Goal: Information Seeking & Learning: Learn about a topic

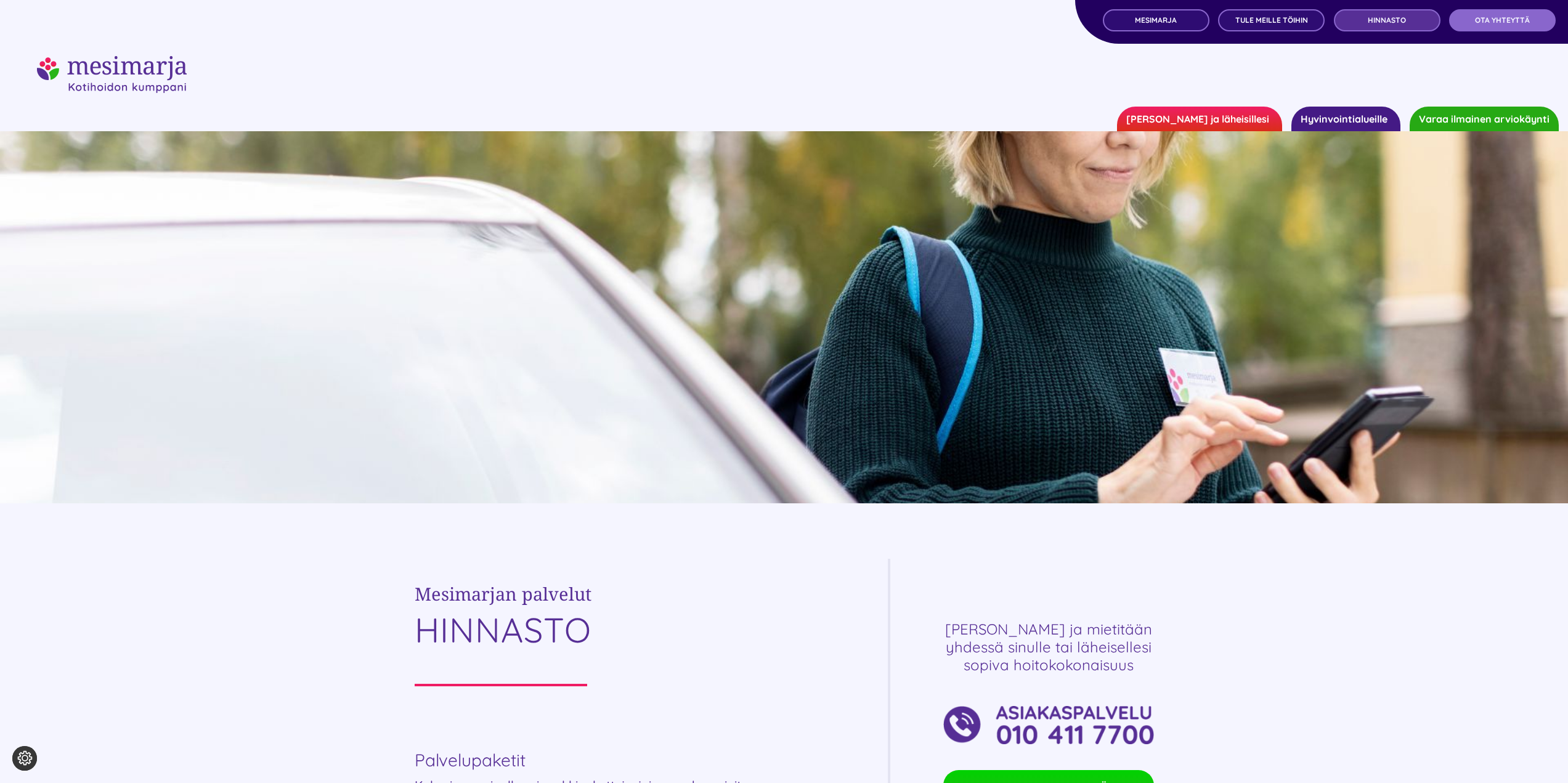
click at [1383, 23] on span "Hinnasto" at bounding box center [1386, 20] width 38 height 9
click at [1317, 117] on link "Hyvinvointialueille" at bounding box center [1345, 119] width 109 height 25
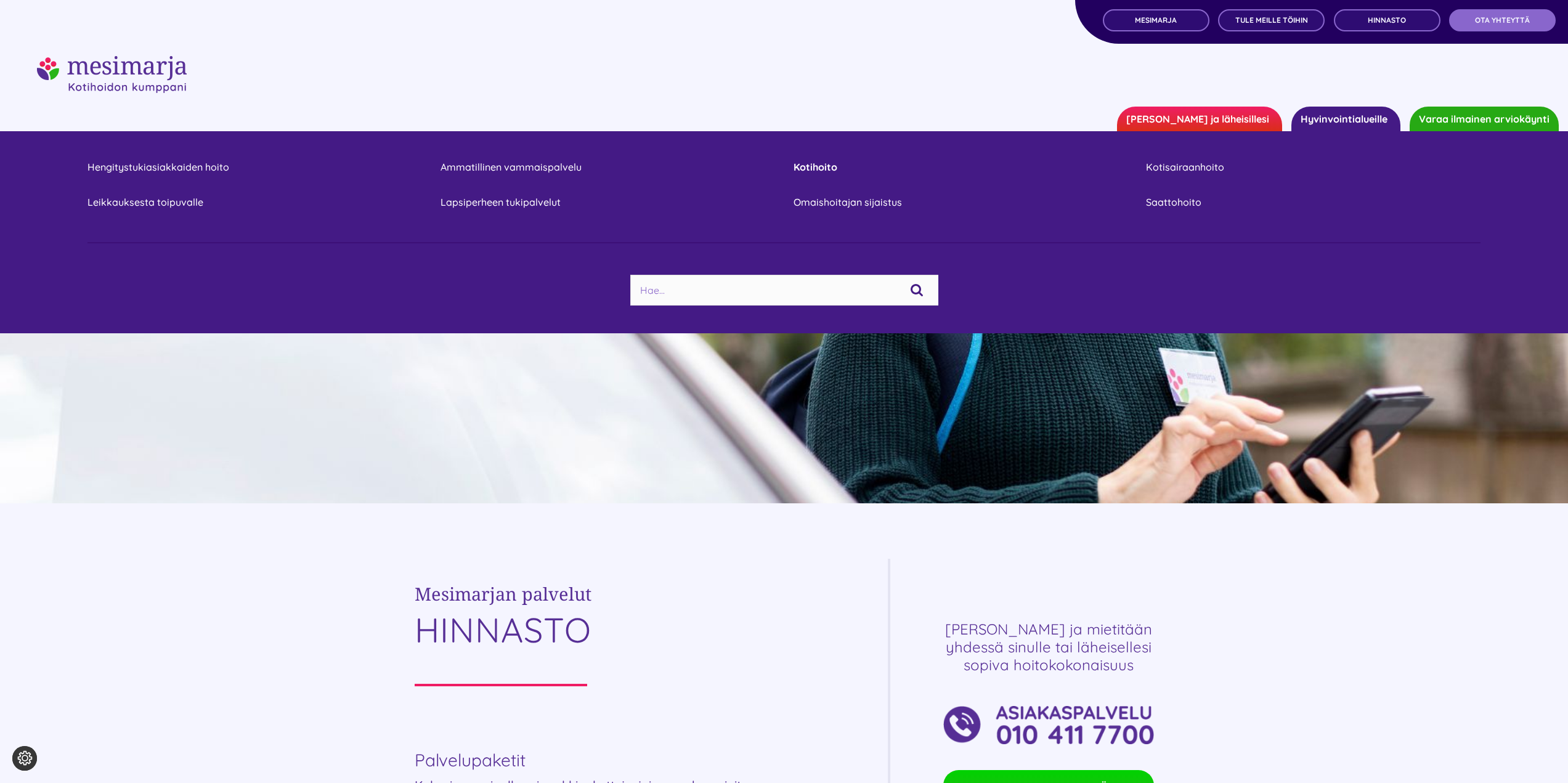
click at [797, 162] on link "Kotihoito" at bounding box center [961, 168] width 335 height 17
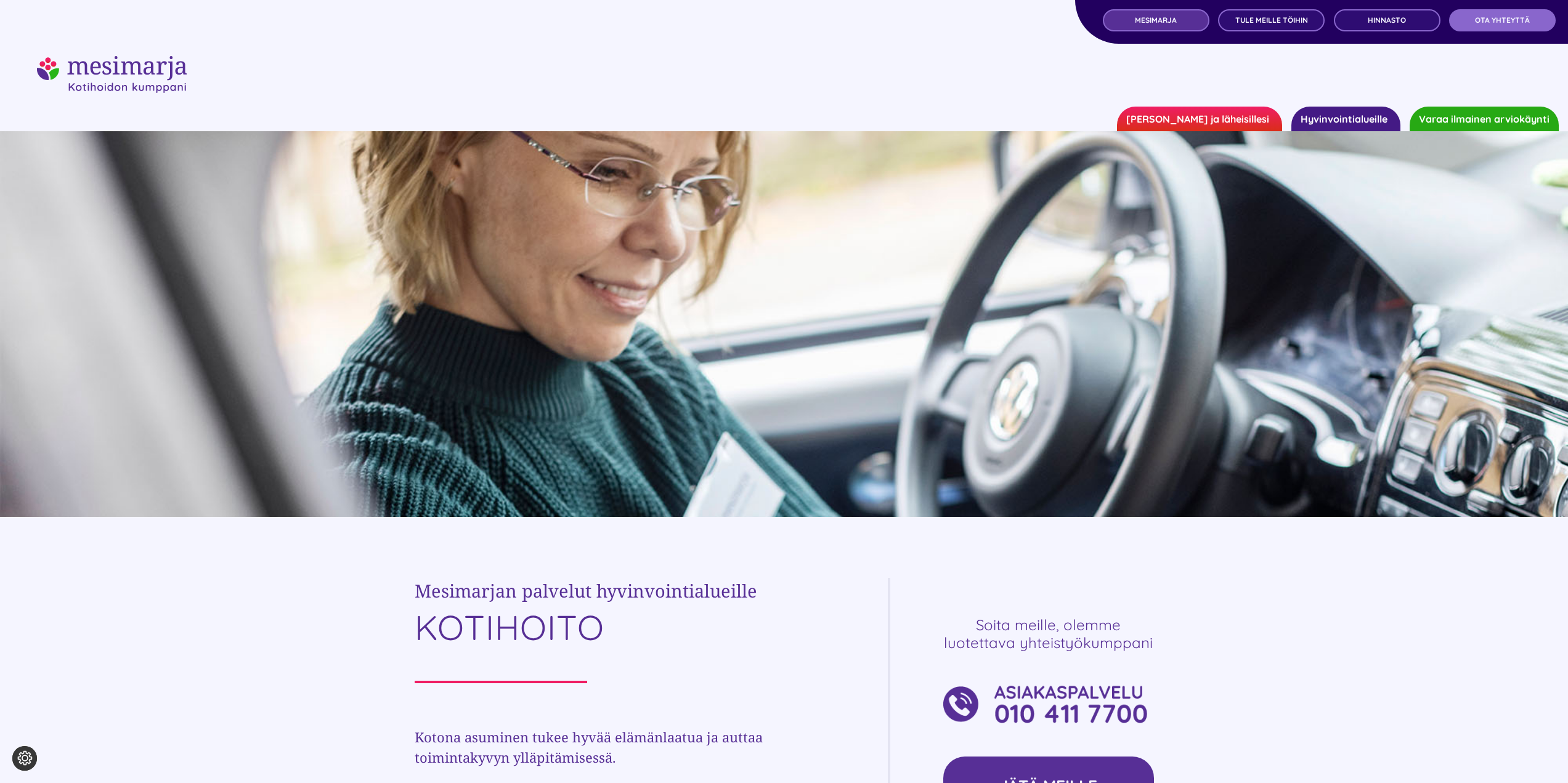
click at [1166, 18] on span "MESIMARJA" at bounding box center [1156, 20] width 42 height 9
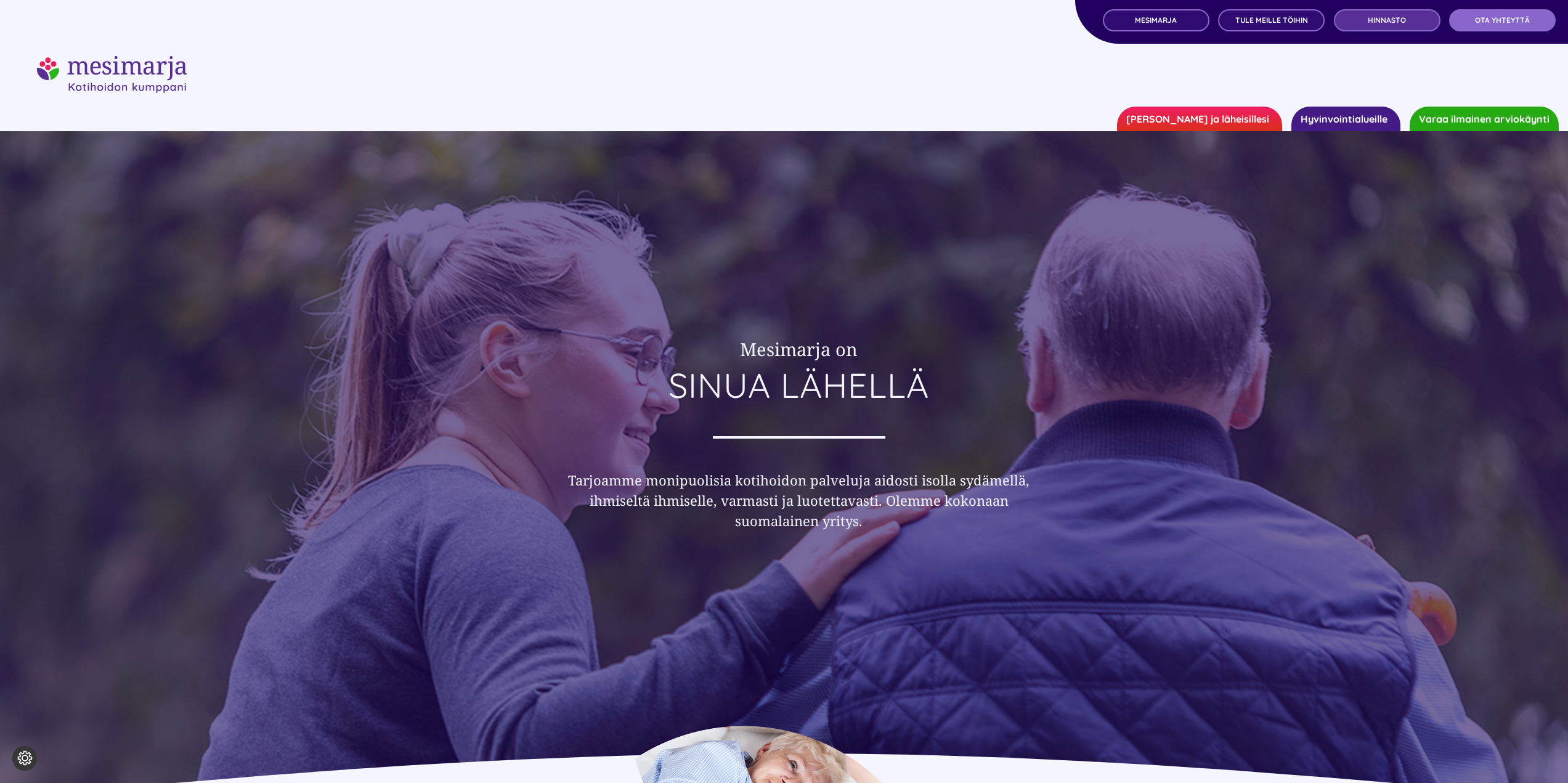
click at [1370, 15] on link "Hinnasto" at bounding box center [1387, 20] width 107 height 22
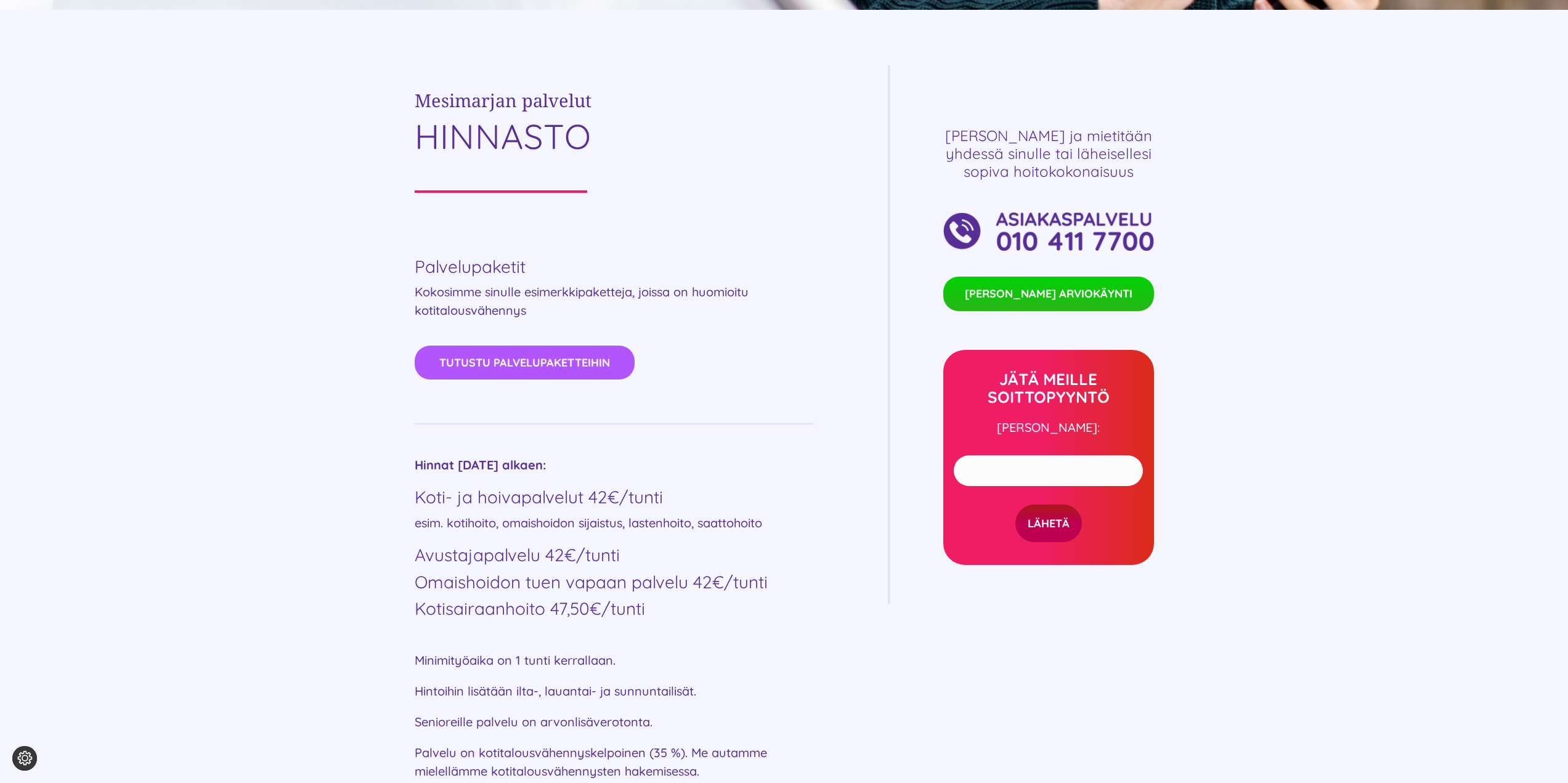
scroll to position [678, 0]
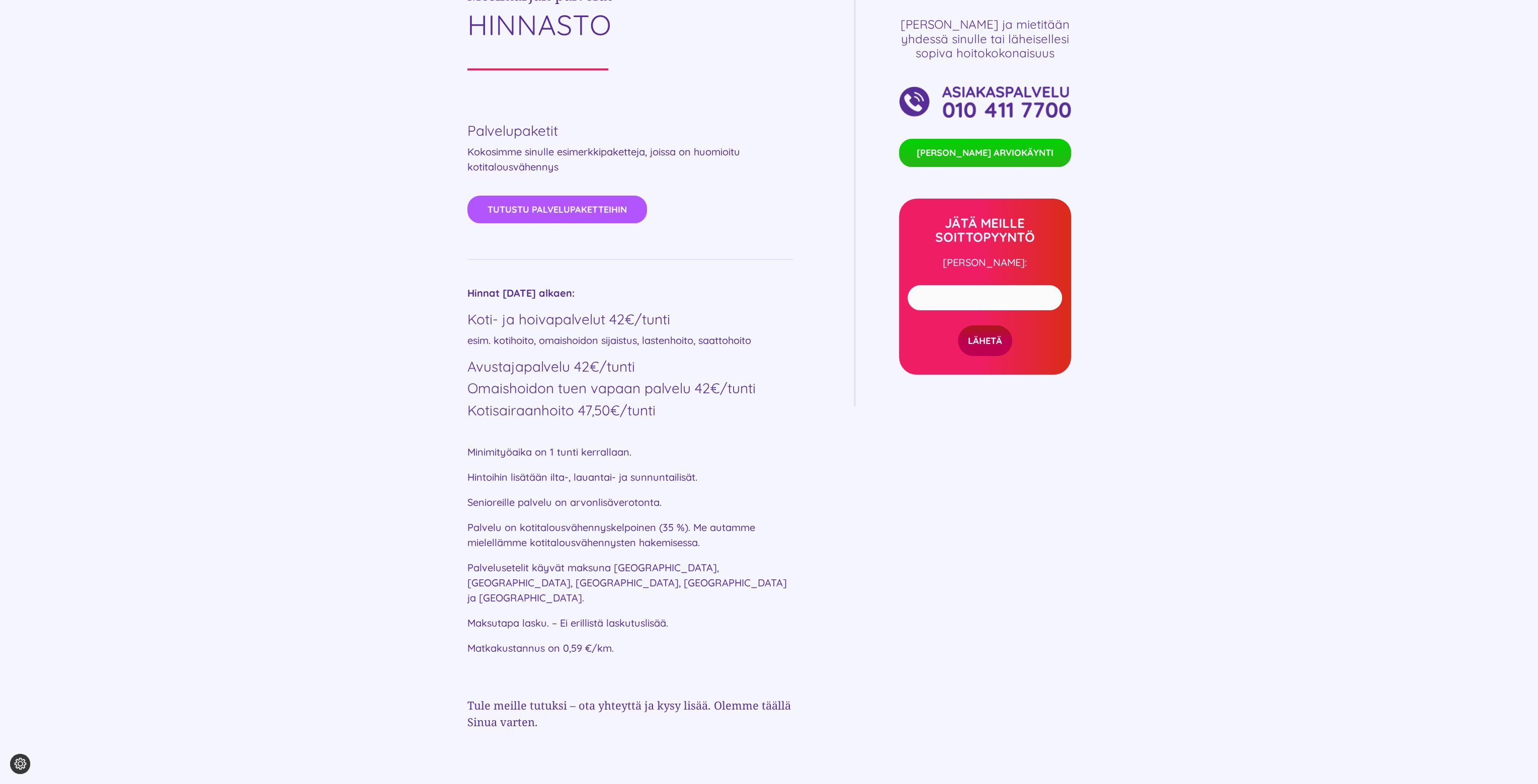
scroll to position [553, 0]
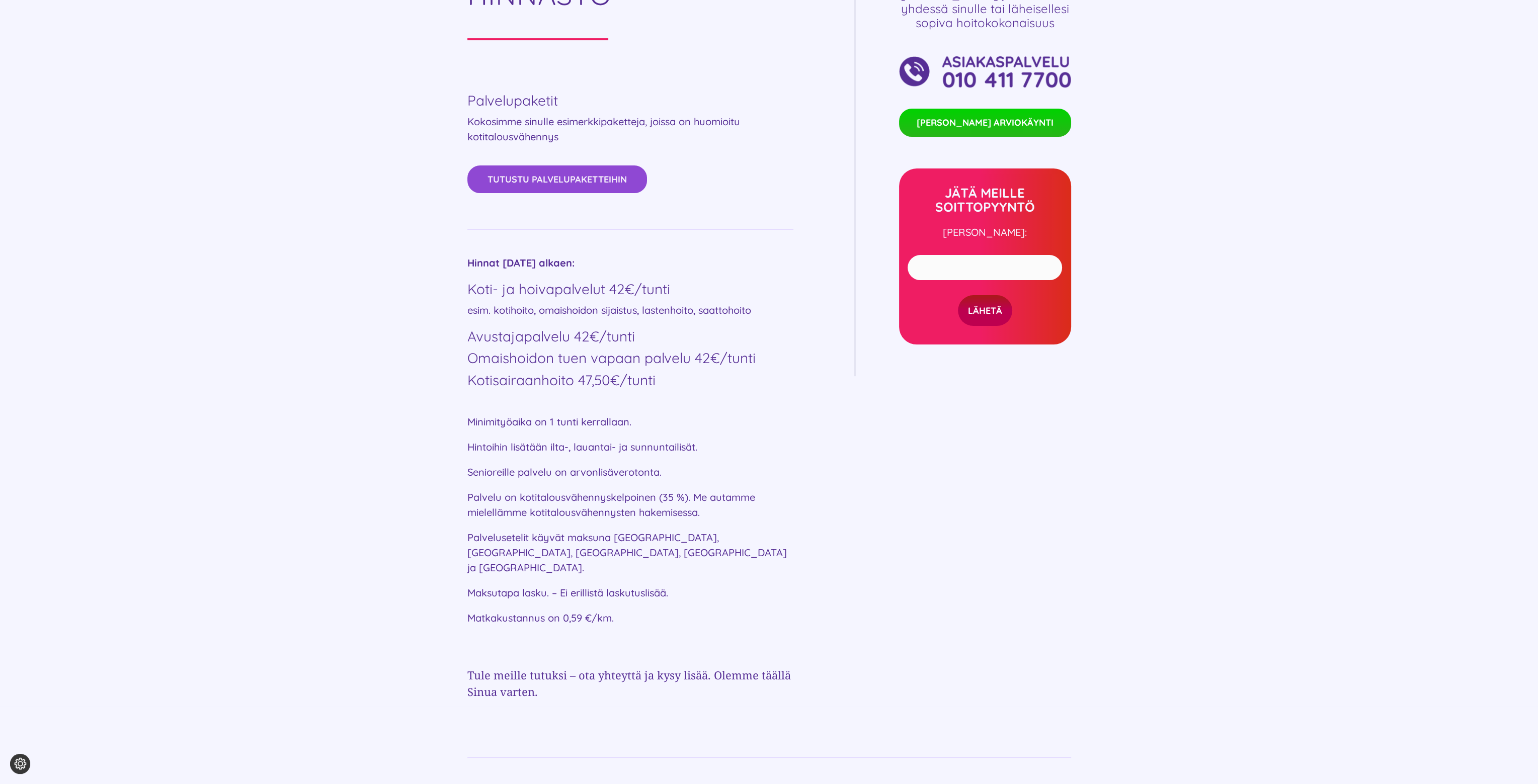
click at [559, 189] on link "Tutustu palvelupaketteihin" at bounding box center [557, 179] width 180 height 28
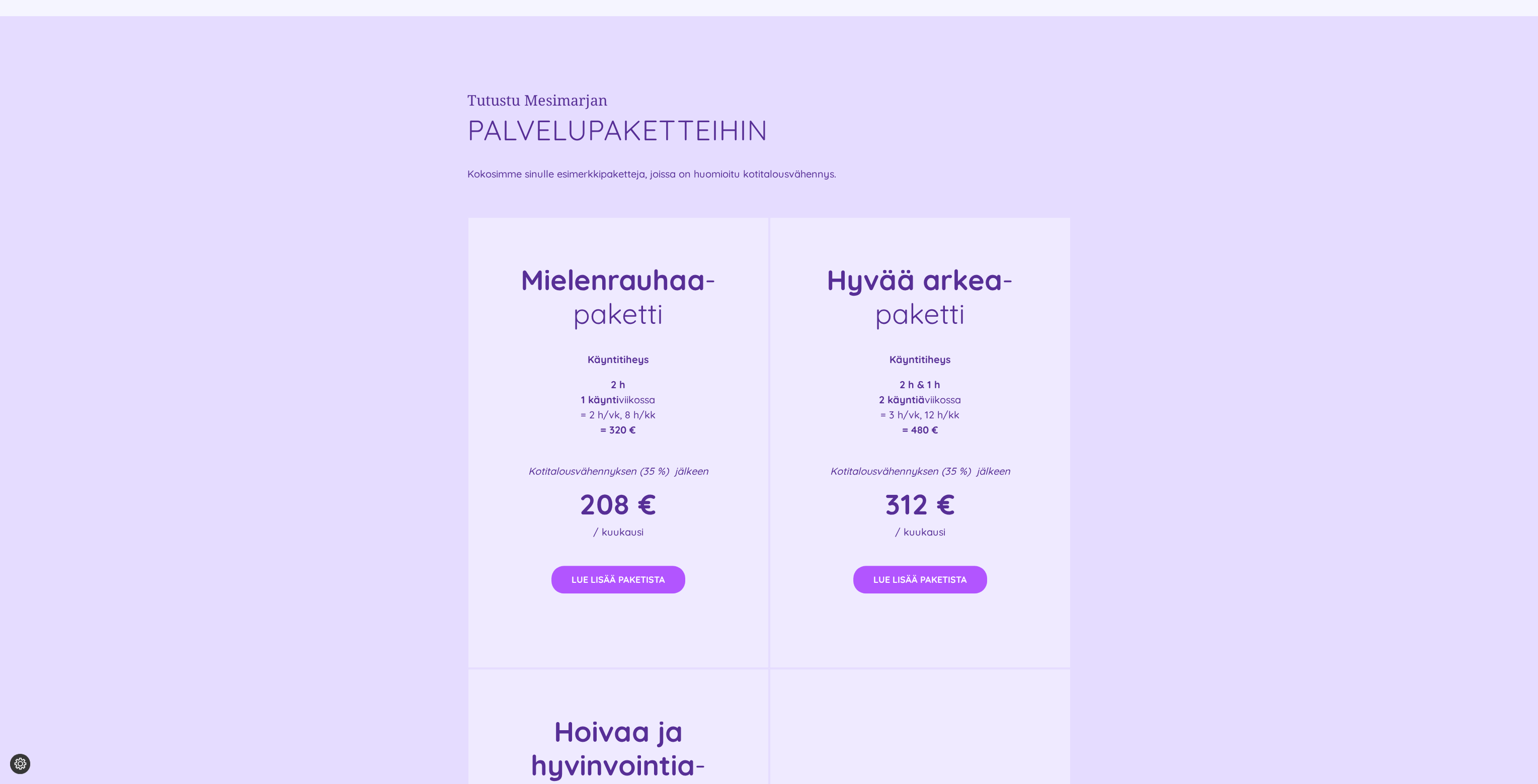
scroll to position [1354, 0]
click at [601, 571] on link "Lue lisää paketista" at bounding box center [618, 578] width 134 height 28
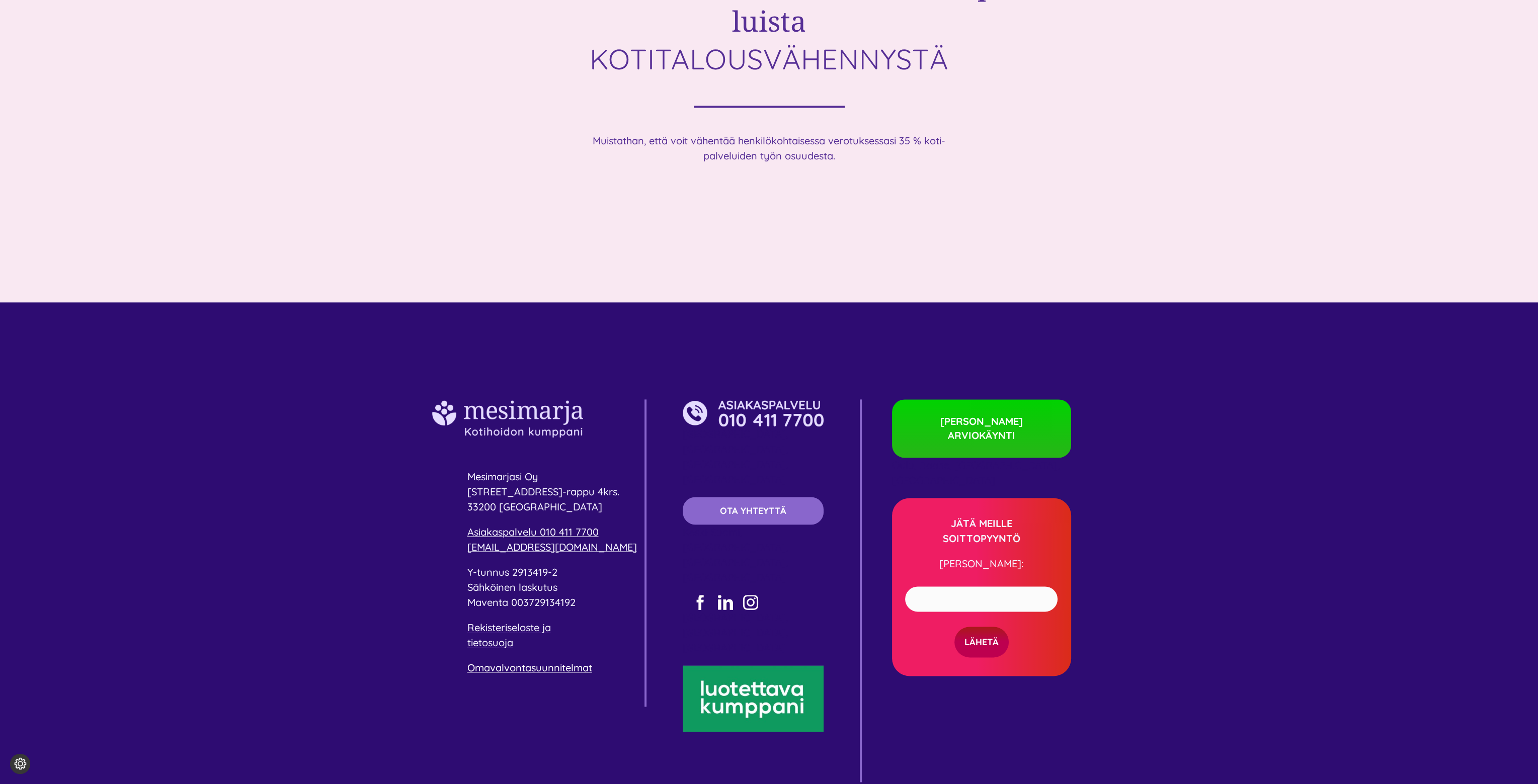
scroll to position [2558, 0]
